Goal: Information Seeking & Learning: Check status

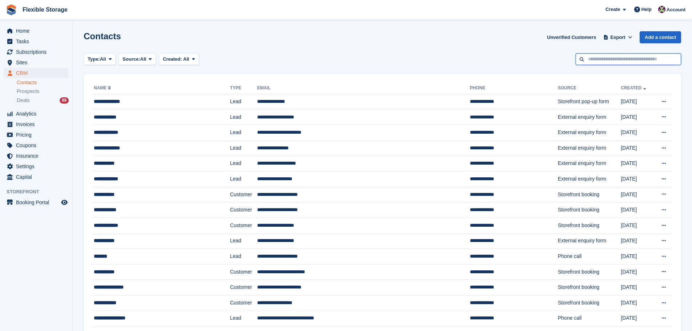
click at [609, 58] on input "text" at bounding box center [627, 59] width 105 height 12
type input "******"
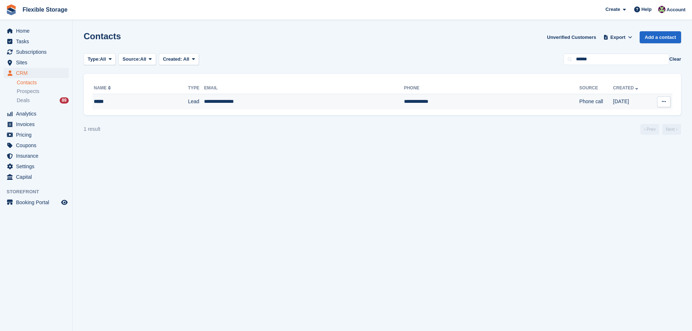
click at [404, 103] on td "**********" at bounding box center [491, 101] width 175 height 15
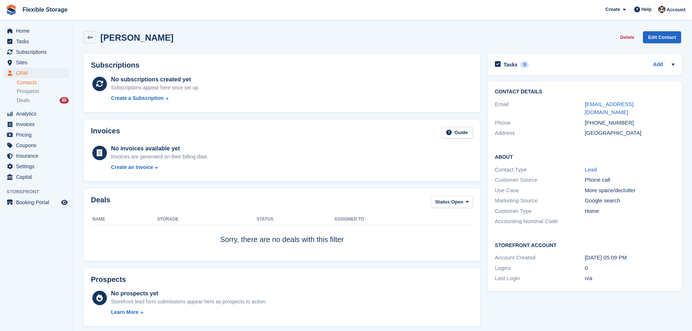
click at [293, 48] on div "Irene Delete Edit Contact" at bounding box center [382, 39] width 604 height 23
click at [48, 48] on span "Subscriptions" at bounding box center [38, 52] width 44 height 10
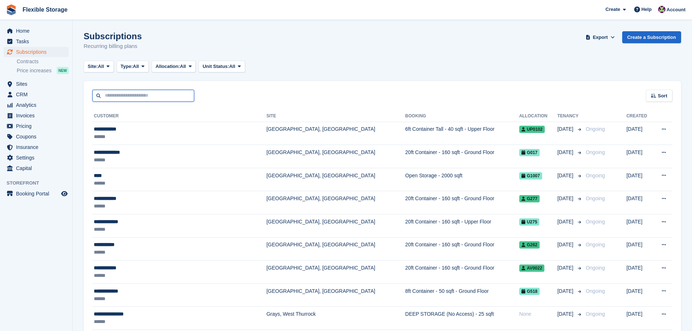
click at [121, 94] on input "text" at bounding box center [143, 96] width 102 height 12
type input "******"
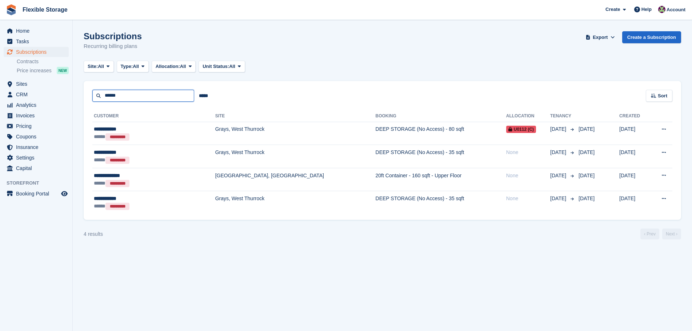
drag, startPoint x: 121, startPoint y: 97, endPoint x: 4, endPoint y: 71, distance: 120.3
click at [4, 71] on div "Home Tasks Subscriptions Subscriptions Subscriptions Contracts Price increases …" at bounding box center [346, 165] width 692 height 331
click at [148, 98] on input "******" at bounding box center [143, 96] width 102 height 12
drag, startPoint x: 116, startPoint y: 95, endPoint x: 36, endPoint y: 94, distance: 79.2
click at [36, 94] on div "Home Tasks Subscriptions Subscriptions Subscriptions Contracts Price increases …" at bounding box center [346, 165] width 692 height 331
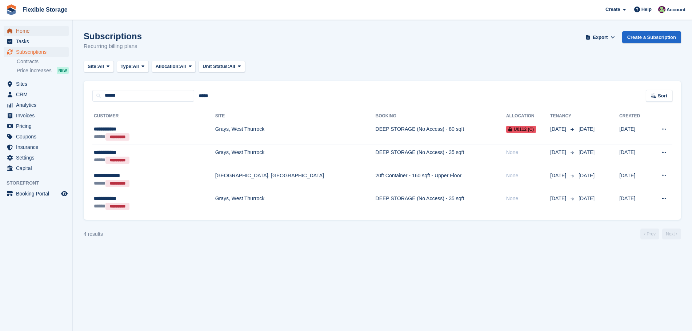
click at [25, 30] on span "Home" at bounding box center [38, 31] width 44 height 10
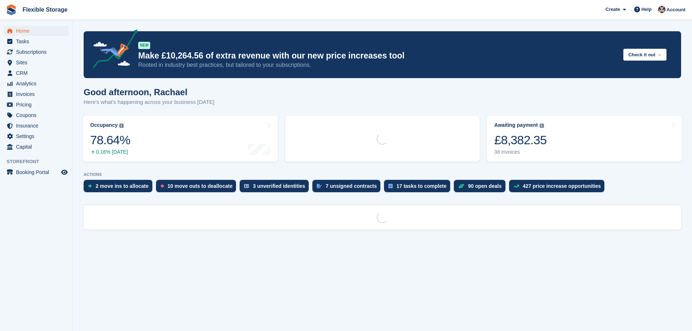
click at [559, 137] on link "Awaiting payment The total outstanding balance on all open invoices. £8,382.35 …" at bounding box center [584, 139] width 195 height 46
click at [524, 141] on div "£8,382.35" at bounding box center [520, 140] width 52 height 15
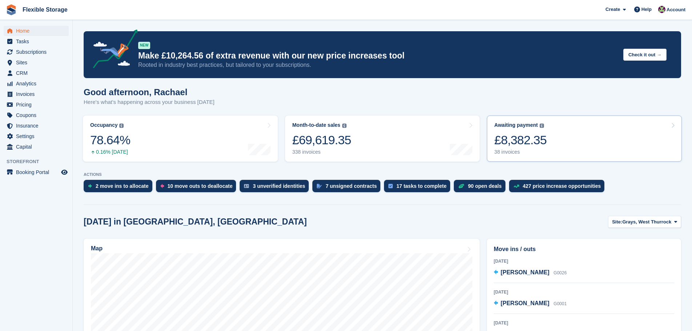
click at [523, 142] on div "£8,382.35" at bounding box center [520, 140] width 52 height 15
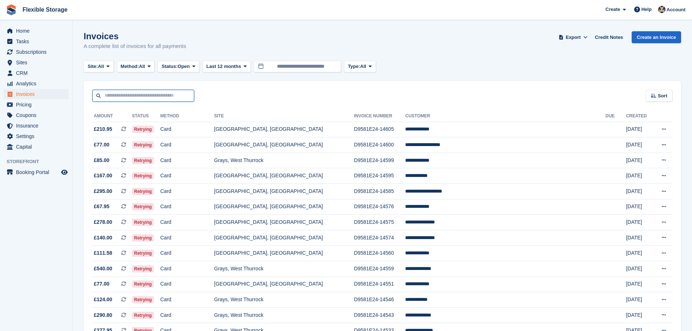
click at [128, 97] on input "text" at bounding box center [143, 96] width 102 height 12
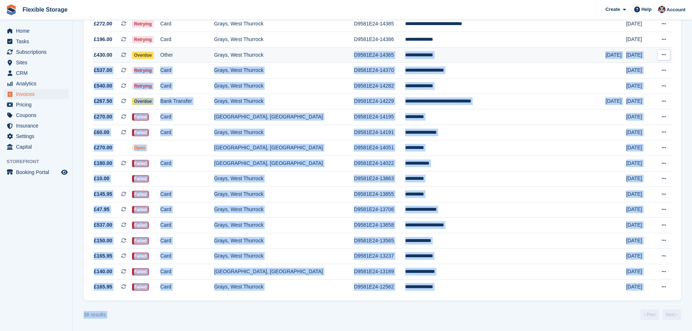
click at [528, 317] on div "38 results ‹ Prev Next ›" at bounding box center [382, 314] width 597 height 11
click at [567, 318] on div "38 results ‹ Prev Next ›" at bounding box center [382, 314] width 597 height 11
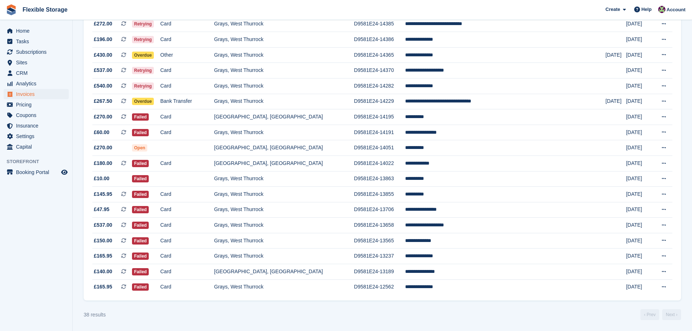
click at [550, 318] on div "38 results ‹ Prev Next ›" at bounding box center [382, 314] width 597 height 11
drag, startPoint x: 580, startPoint y: 313, endPoint x: 296, endPoint y: 77, distance: 369.1
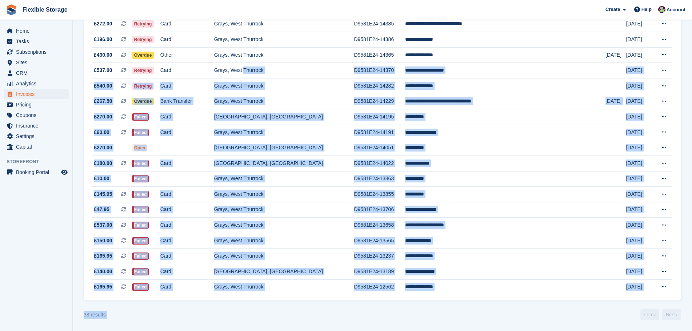
click at [576, 313] on div "38 results ‹ Prev Next ›" at bounding box center [382, 314] width 597 height 11
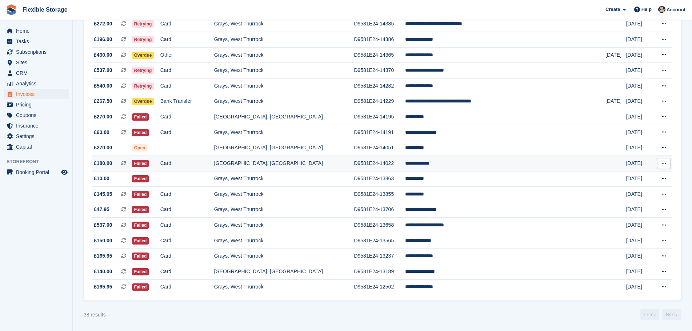
drag, startPoint x: 630, startPoint y: 305, endPoint x: 402, endPoint y: 168, distance: 265.8
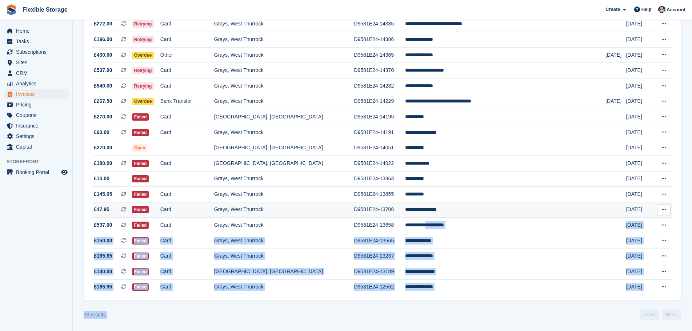
drag, startPoint x: 612, startPoint y: 299, endPoint x: 426, endPoint y: 211, distance: 205.5
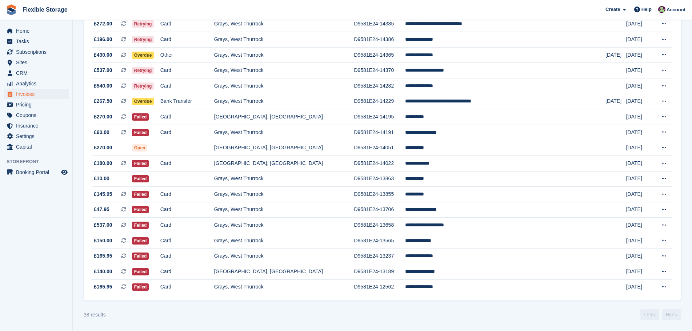
click at [556, 310] on div "38 results ‹ Prev Next ›" at bounding box center [382, 314] width 597 height 11
click at [556, 309] on div "38 results ‹ Prev Next ›" at bounding box center [382, 314] width 597 height 11
